Goal: Task Accomplishment & Management: Complete application form

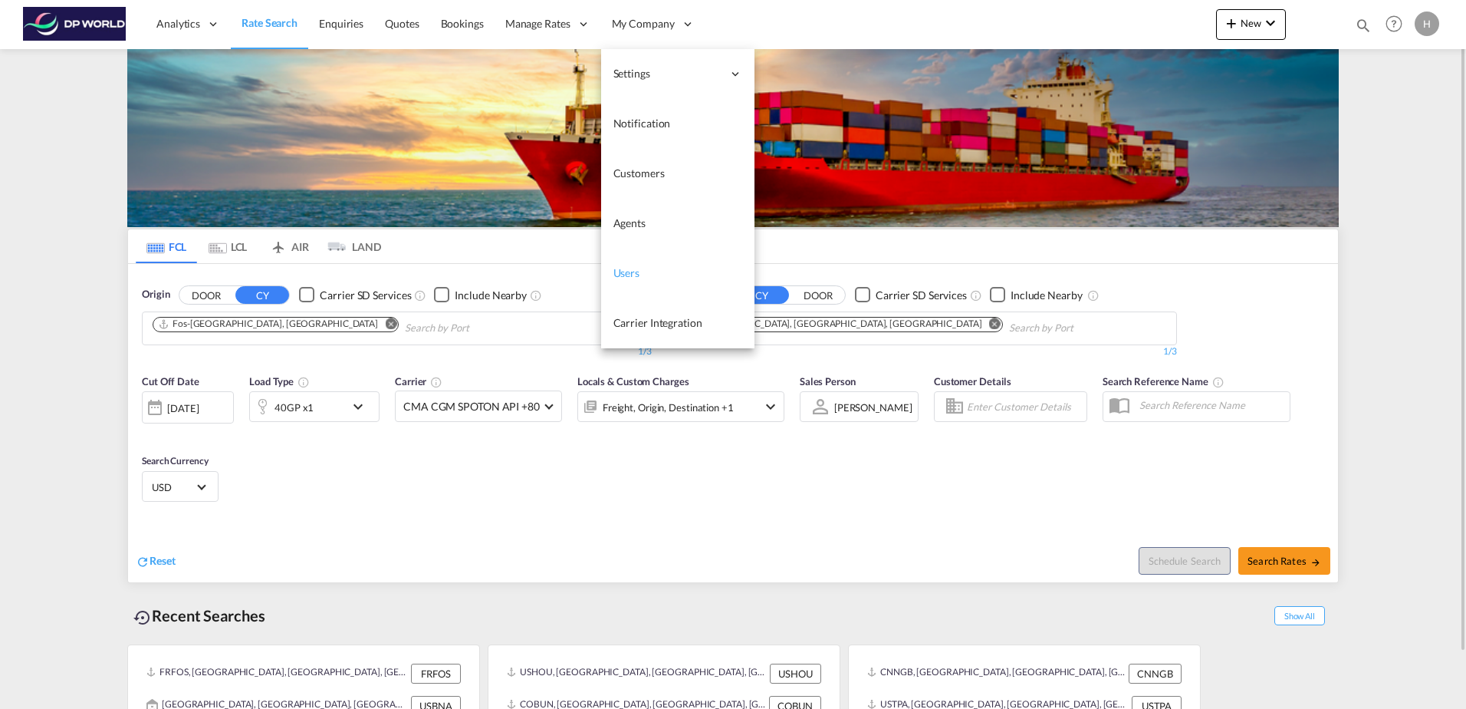
click at [671, 269] on link "Users" at bounding box center [677, 273] width 153 height 50
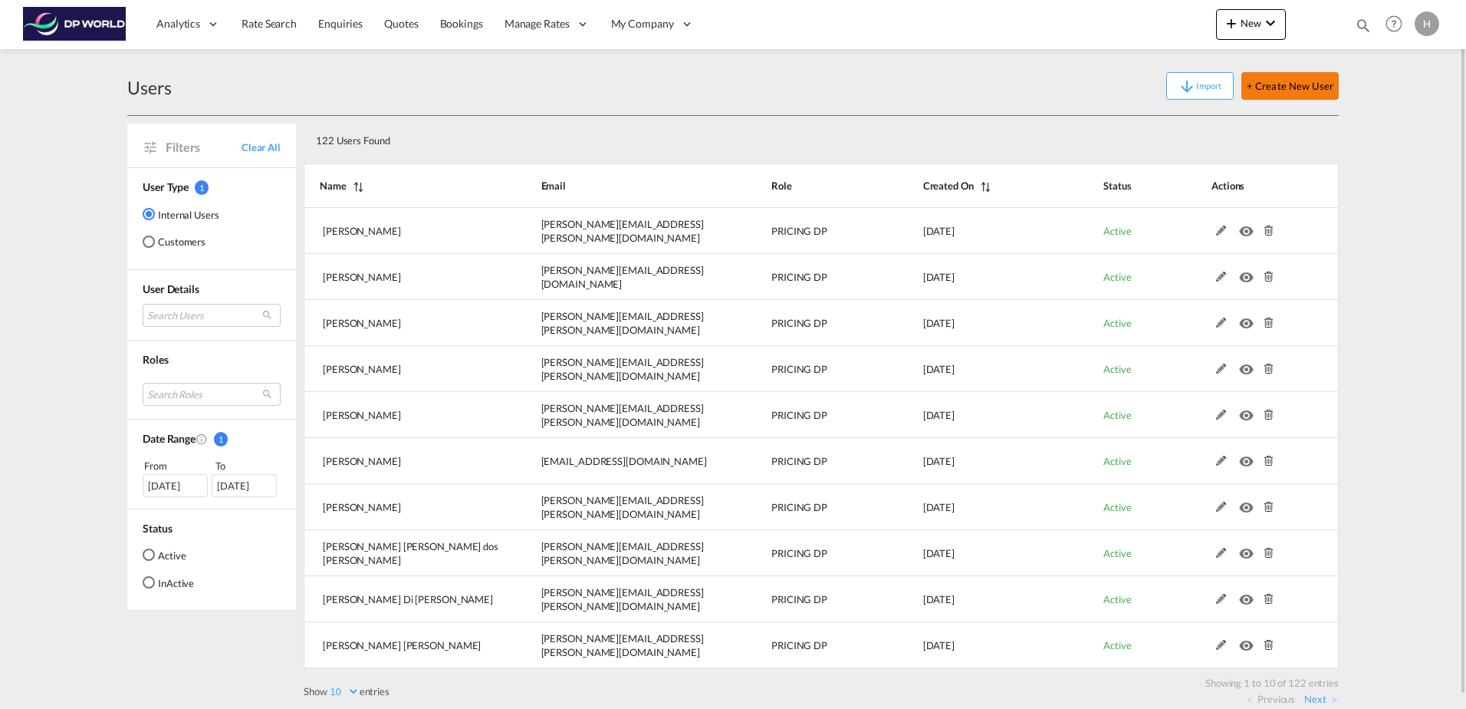
click at [1304, 88] on button "+ Create New User" at bounding box center [1290, 86] width 97 height 28
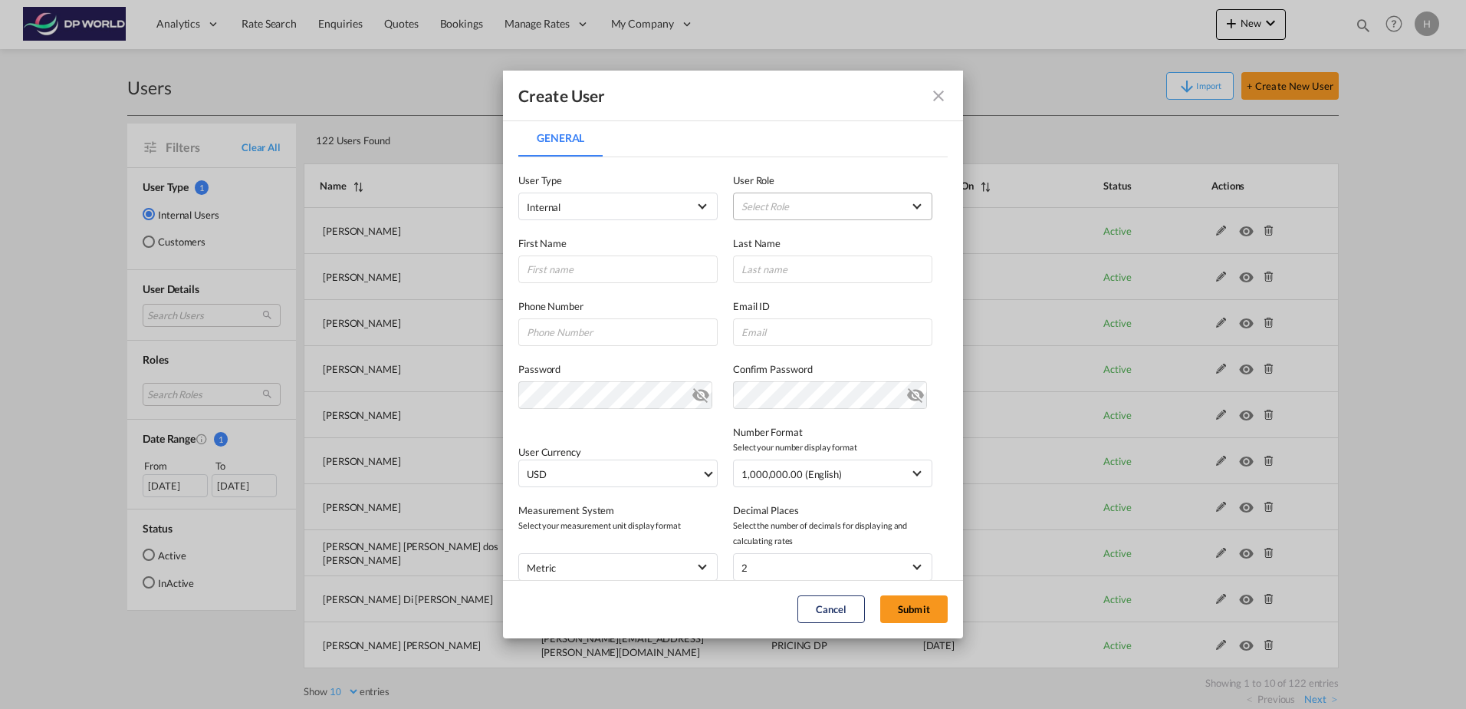
click at [844, 208] on md-select "Select Role ADMIN GLOBAL Branch Manager USER_DEFINED DP World Internal User USE…" at bounding box center [832, 206] width 199 height 28
click at [844, 208] on md-option "ADMIN GLOBAL" at bounding box center [825, 207] width 226 height 37
click at [582, 278] on input "General General ..." at bounding box center [617, 269] width 199 height 28
type input "[PERSON_NAME]"
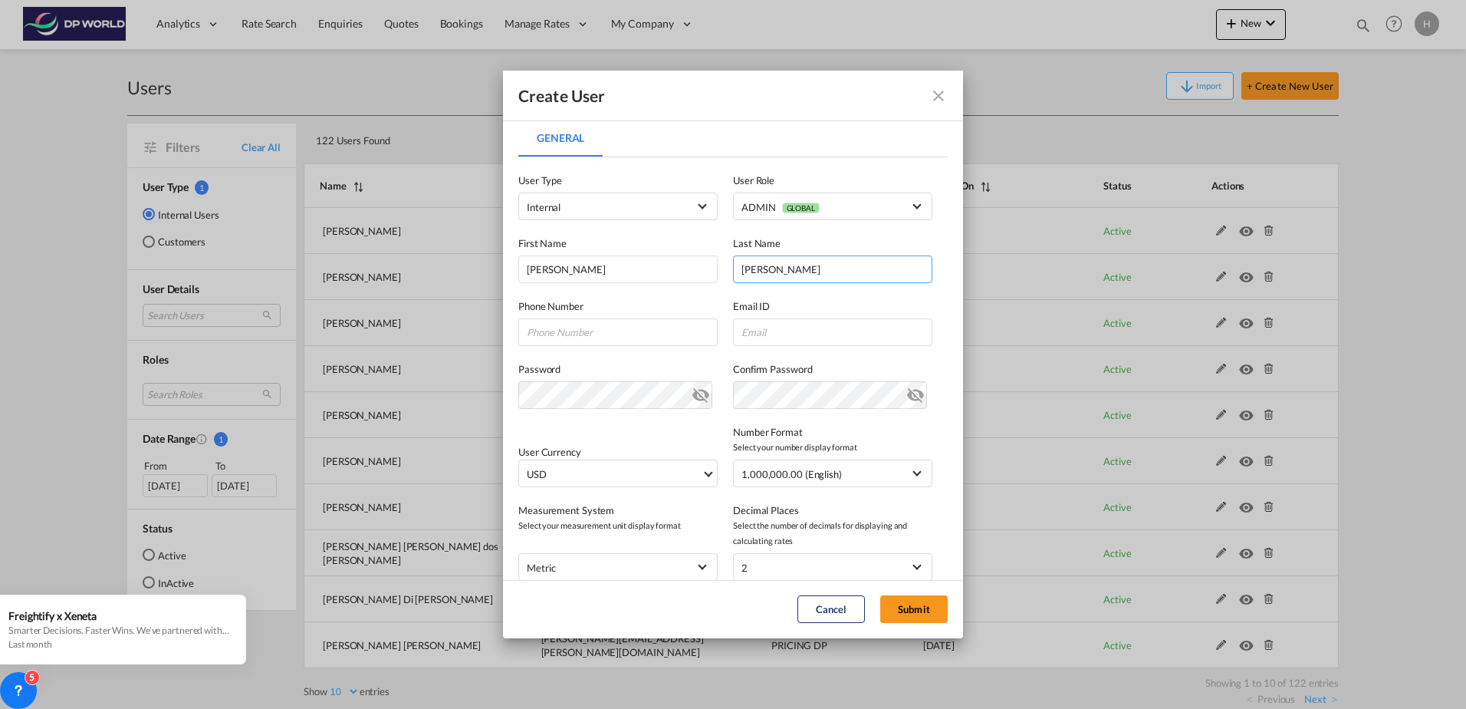
type input "[PERSON_NAME]"
click at [607, 321] on input "General General ..." at bounding box center [617, 332] width 199 height 28
click at [594, 328] on input "General General ..." at bounding box center [617, 332] width 199 height 28
type input "7044986476"
click at [796, 333] on input "General General ..." at bounding box center [832, 332] width 199 height 28
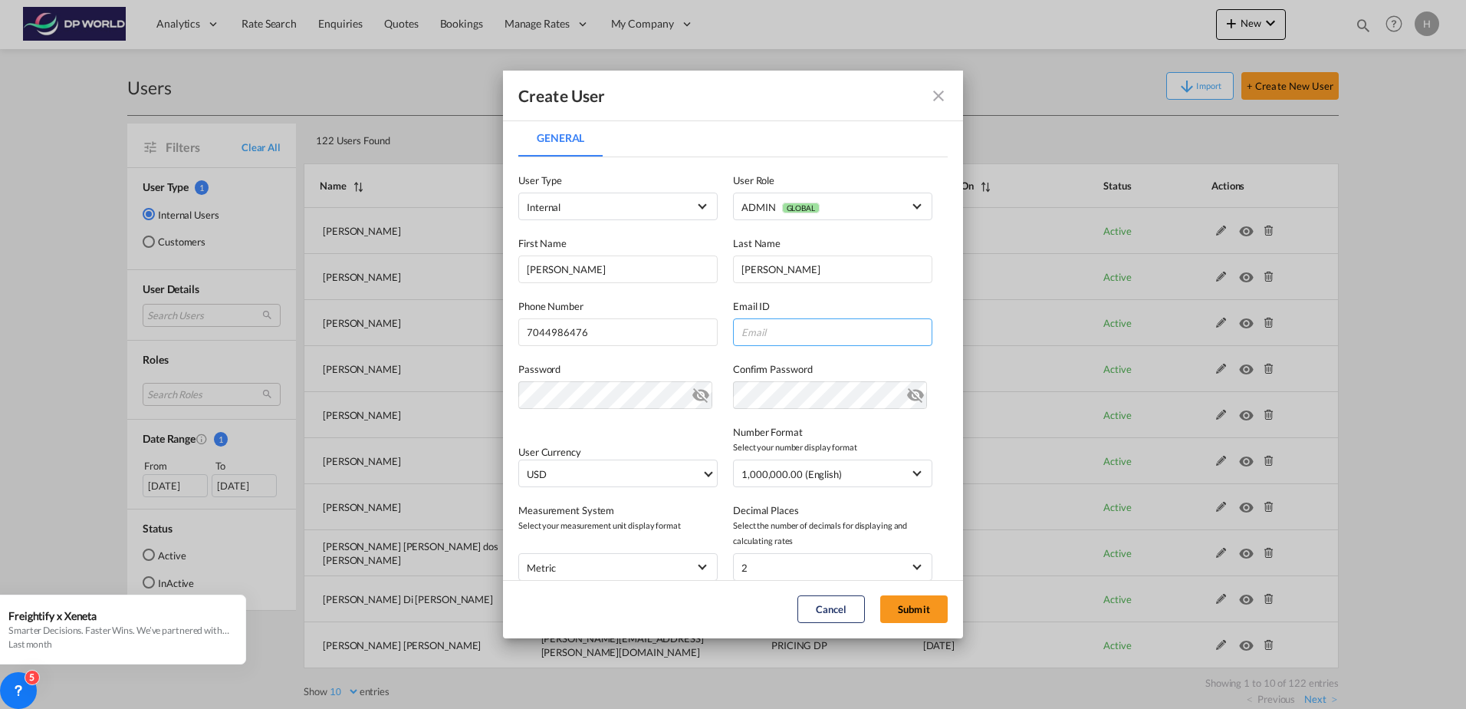
paste input "[PERSON_NAME][EMAIL_ADDRESS][PERSON_NAME][DOMAIN_NAME]"
type input "[PERSON_NAME][EMAIL_ADDRESS][PERSON_NAME][DOMAIN_NAME]"
click at [693, 395] on md-icon "icon-eye-off" at bounding box center [701, 392] width 18 height 18
click at [906, 393] on md-icon "icon-eye-off" at bounding box center [915, 392] width 18 height 18
click at [913, 600] on button "Submit" at bounding box center [913, 609] width 67 height 28
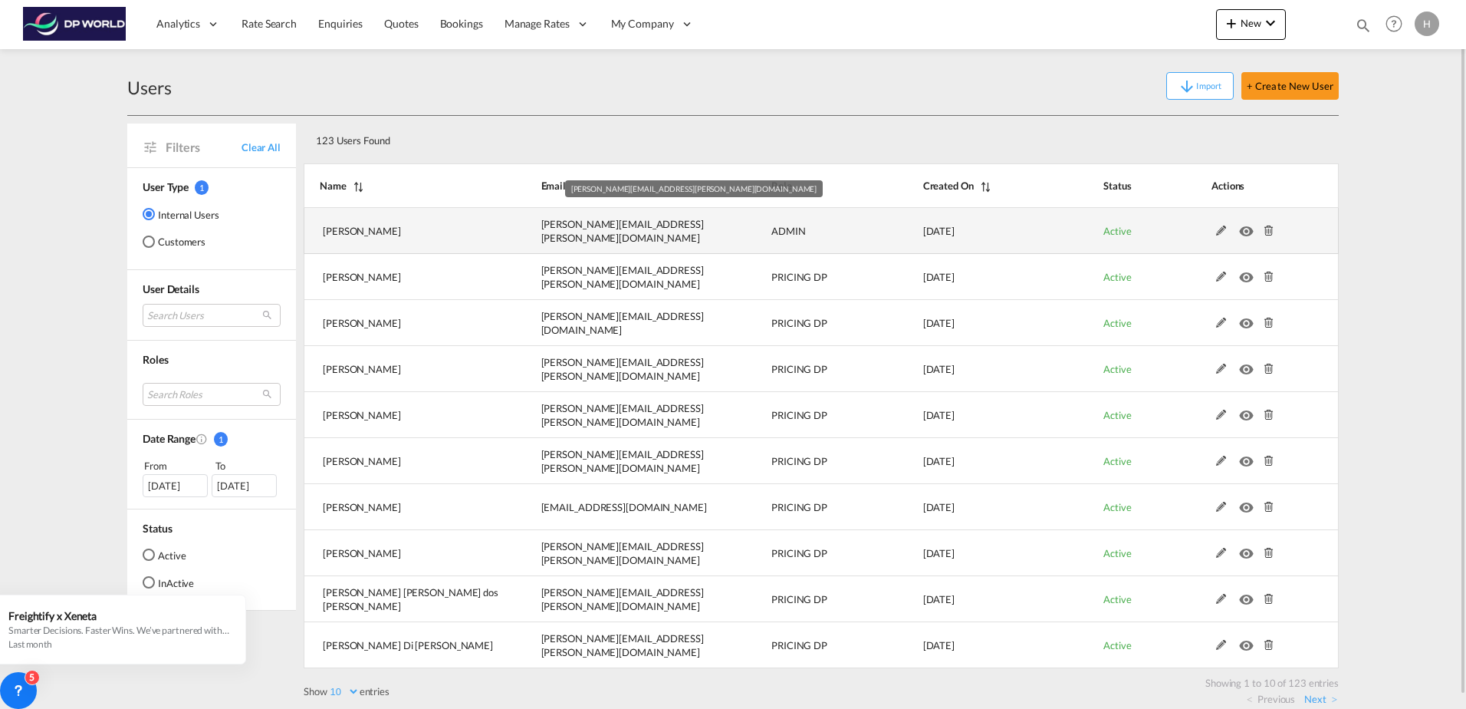
scroll to position [13, 0]
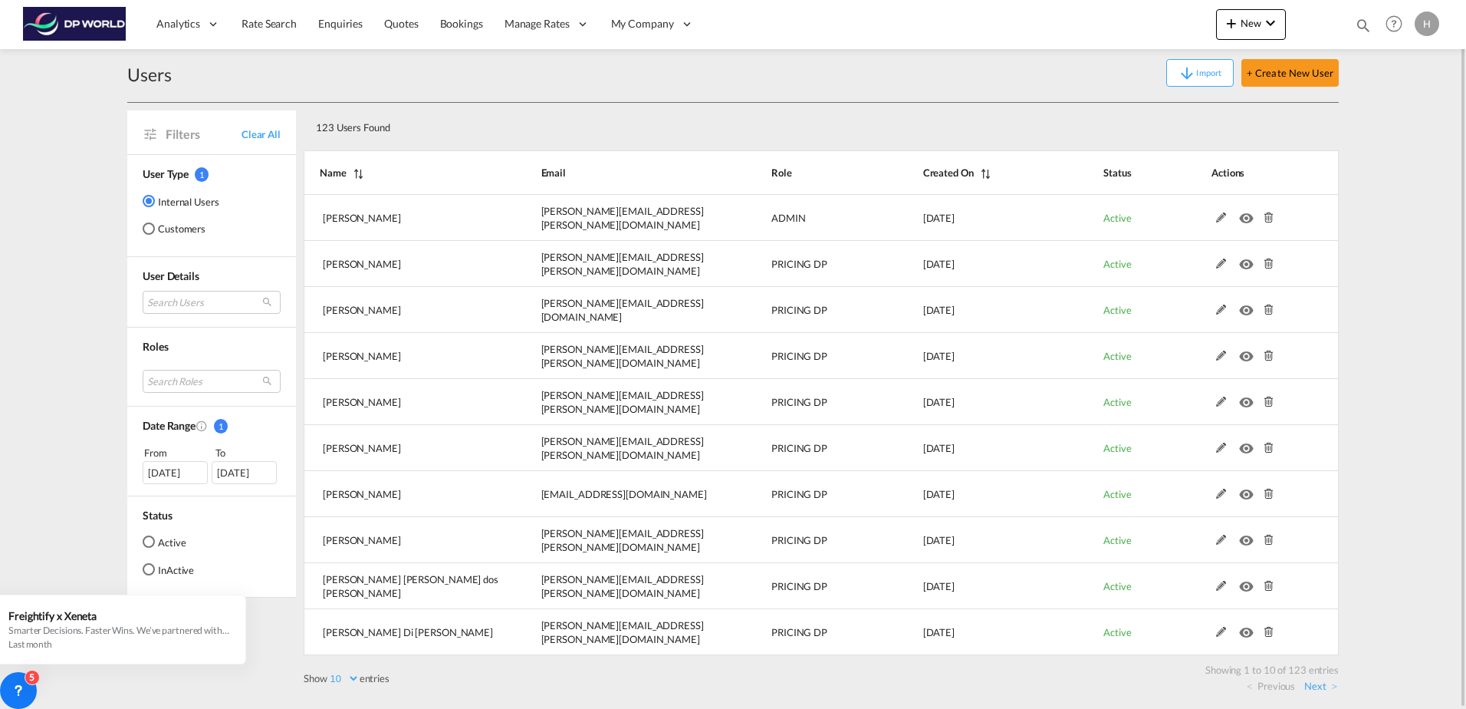
click at [349, 675] on select "10 25 50 100" at bounding box center [343, 678] width 32 height 13
select select "100"
click at [329, 672] on select "10 25 50 100" at bounding box center [343, 678] width 32 height 13
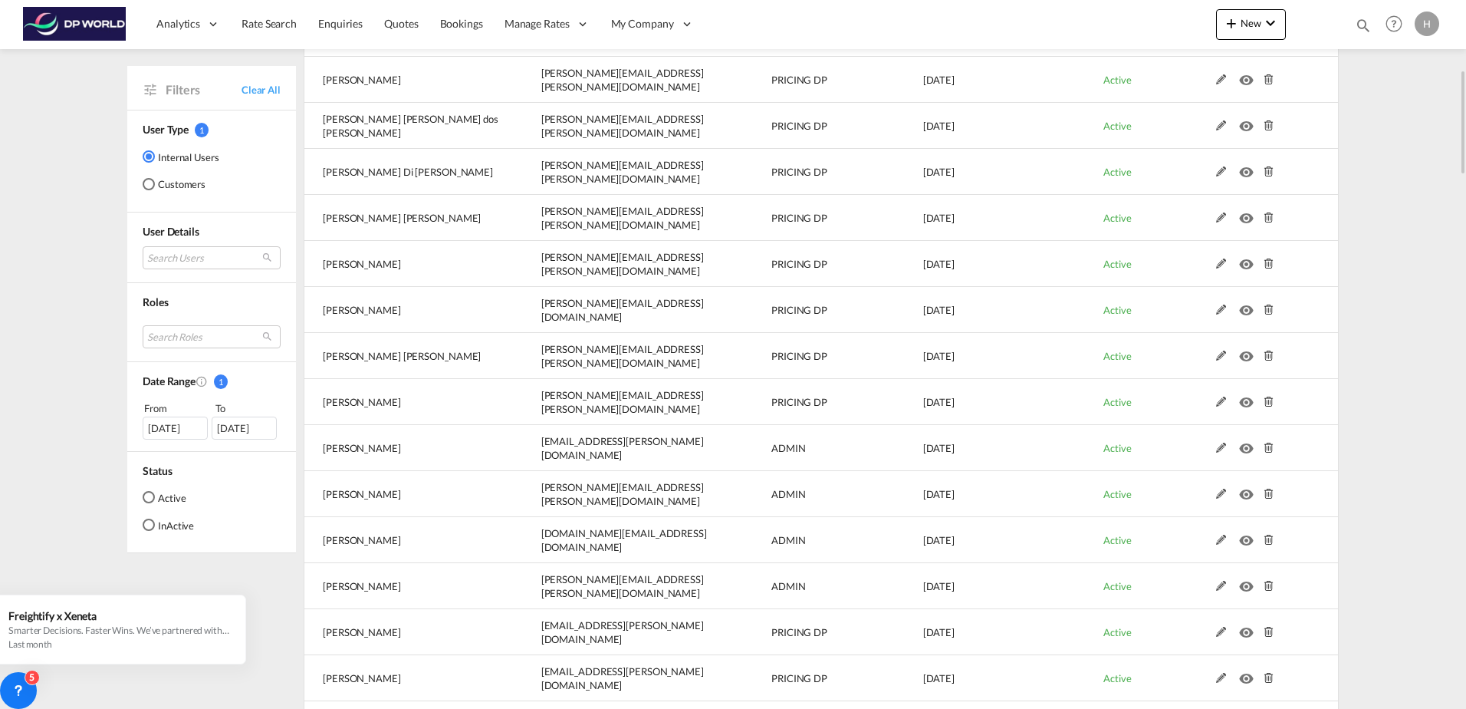
scroll to position [0, 0]
